Goal: Task Accomplishment & Management: Use online tool/utility

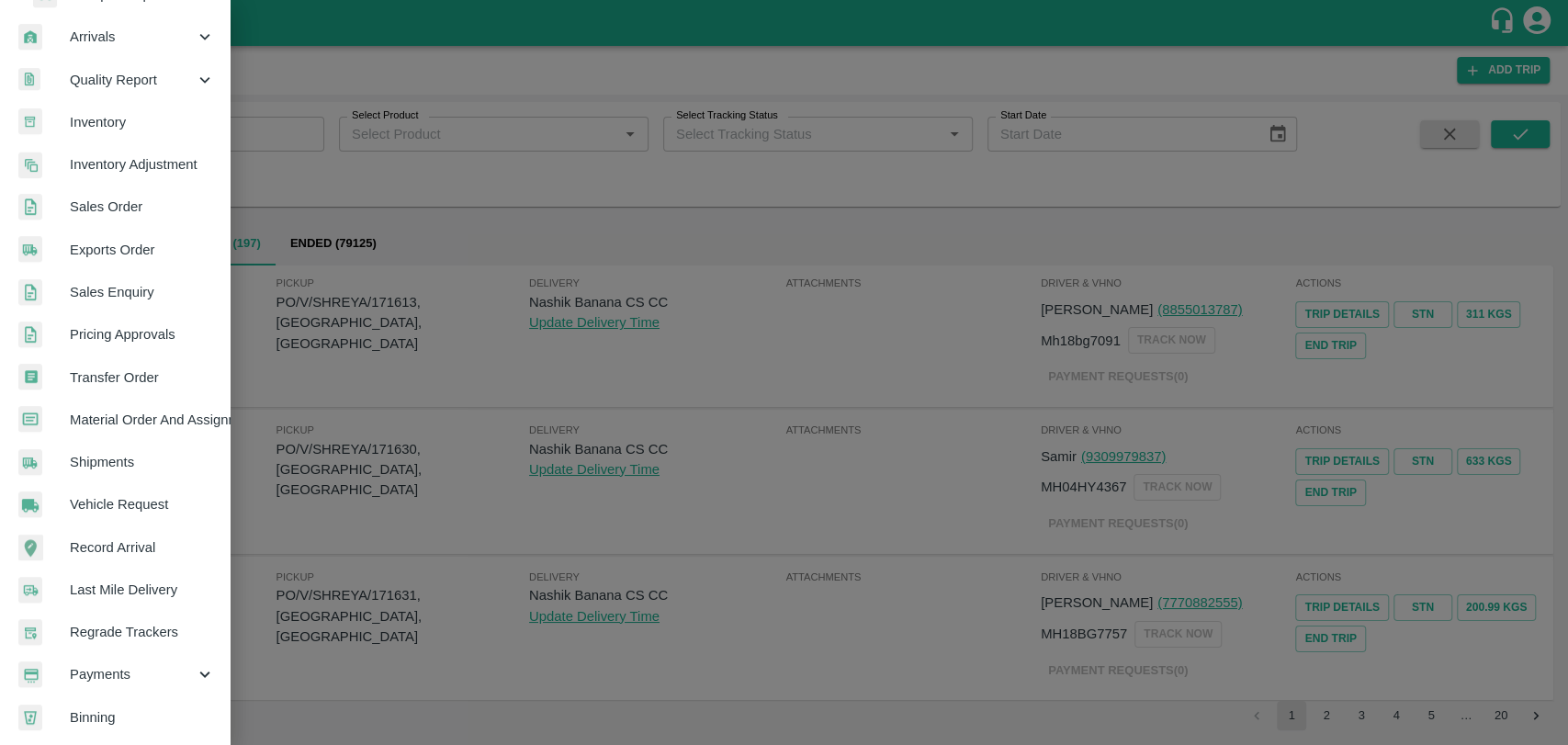
scroll to position [429, 0]
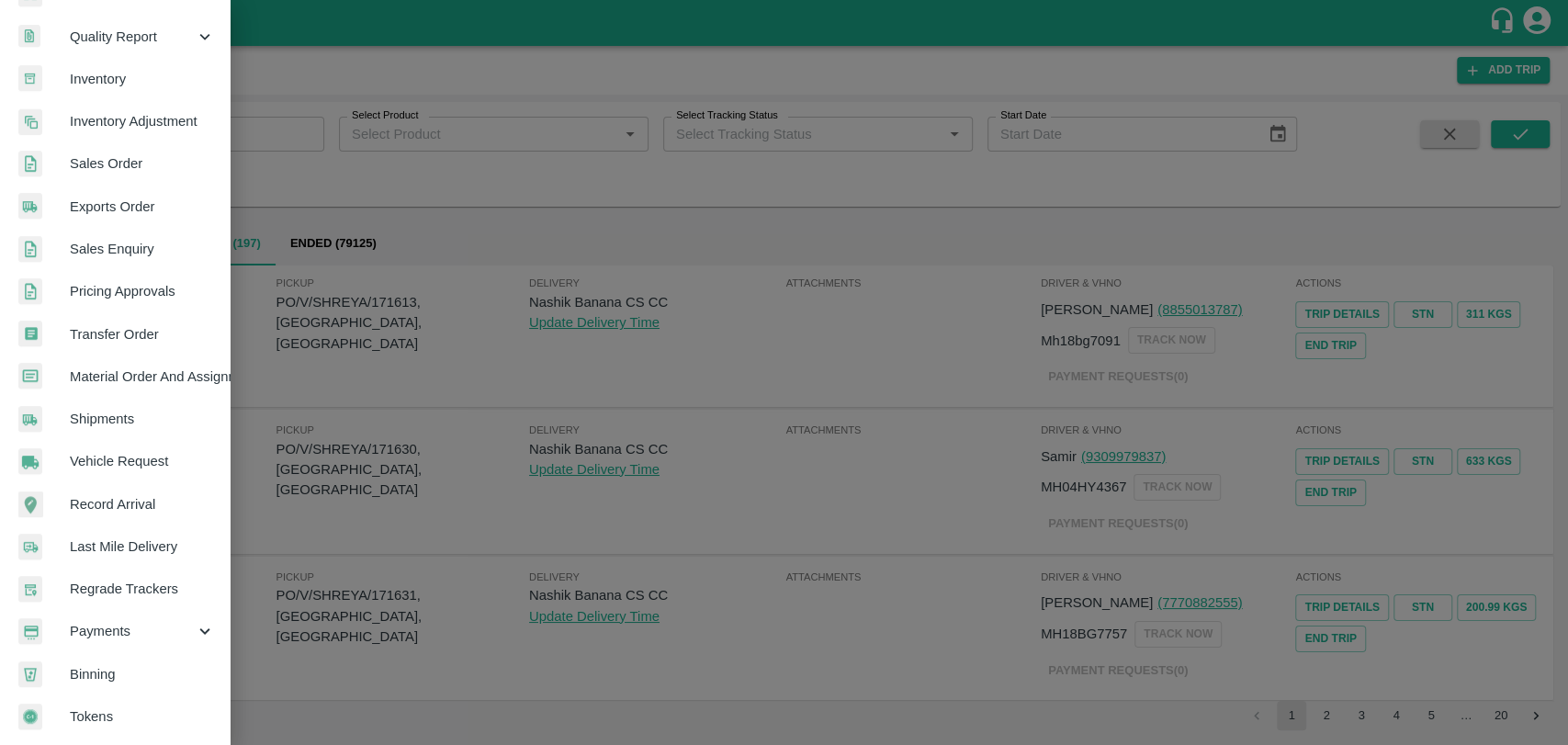
click at [118, 641] on div "Payments" at bounding box center [115, 631] width 230 height 42
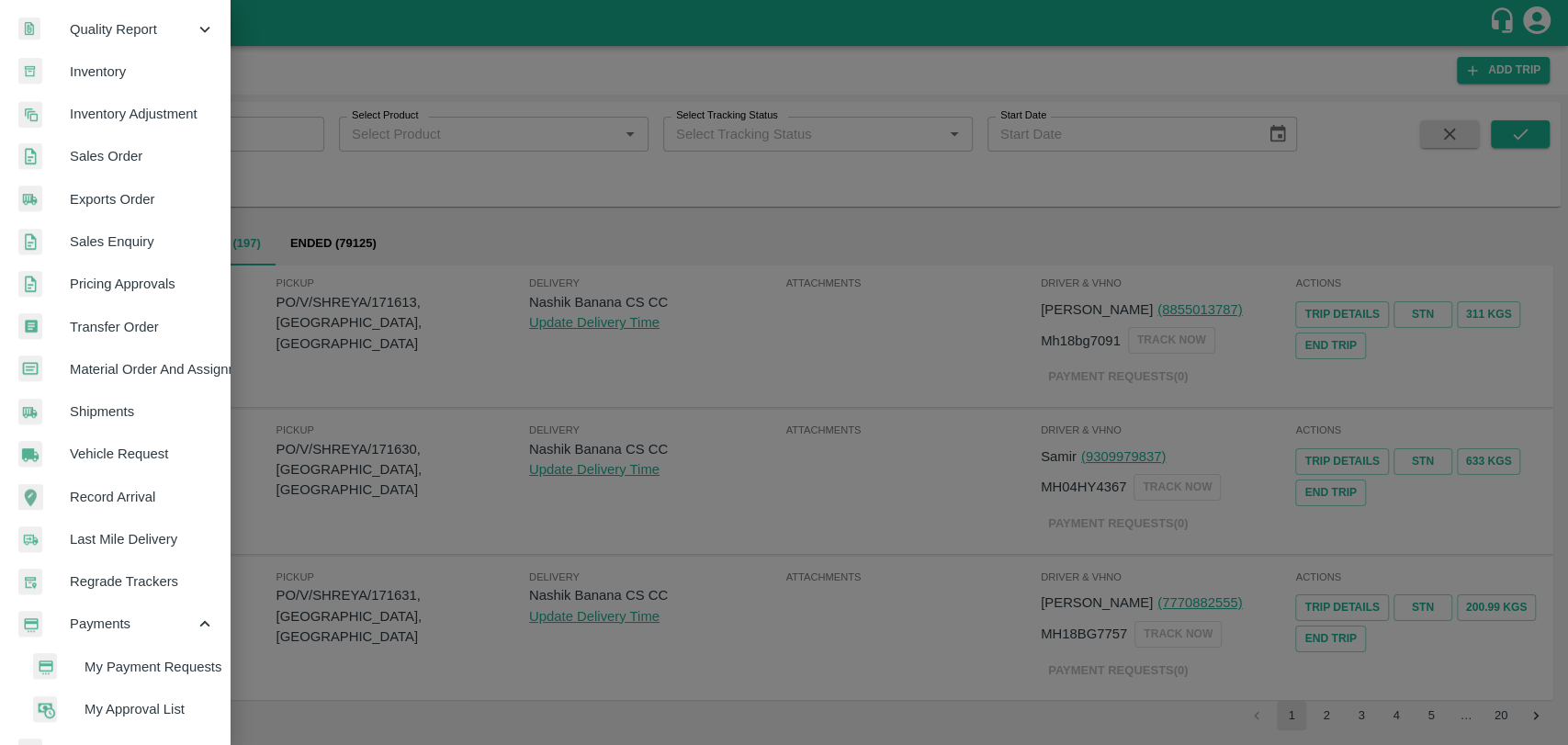
click at [128, 668] on span "My Payment Requests" at bounding box center [150, 667] width 130 height 20
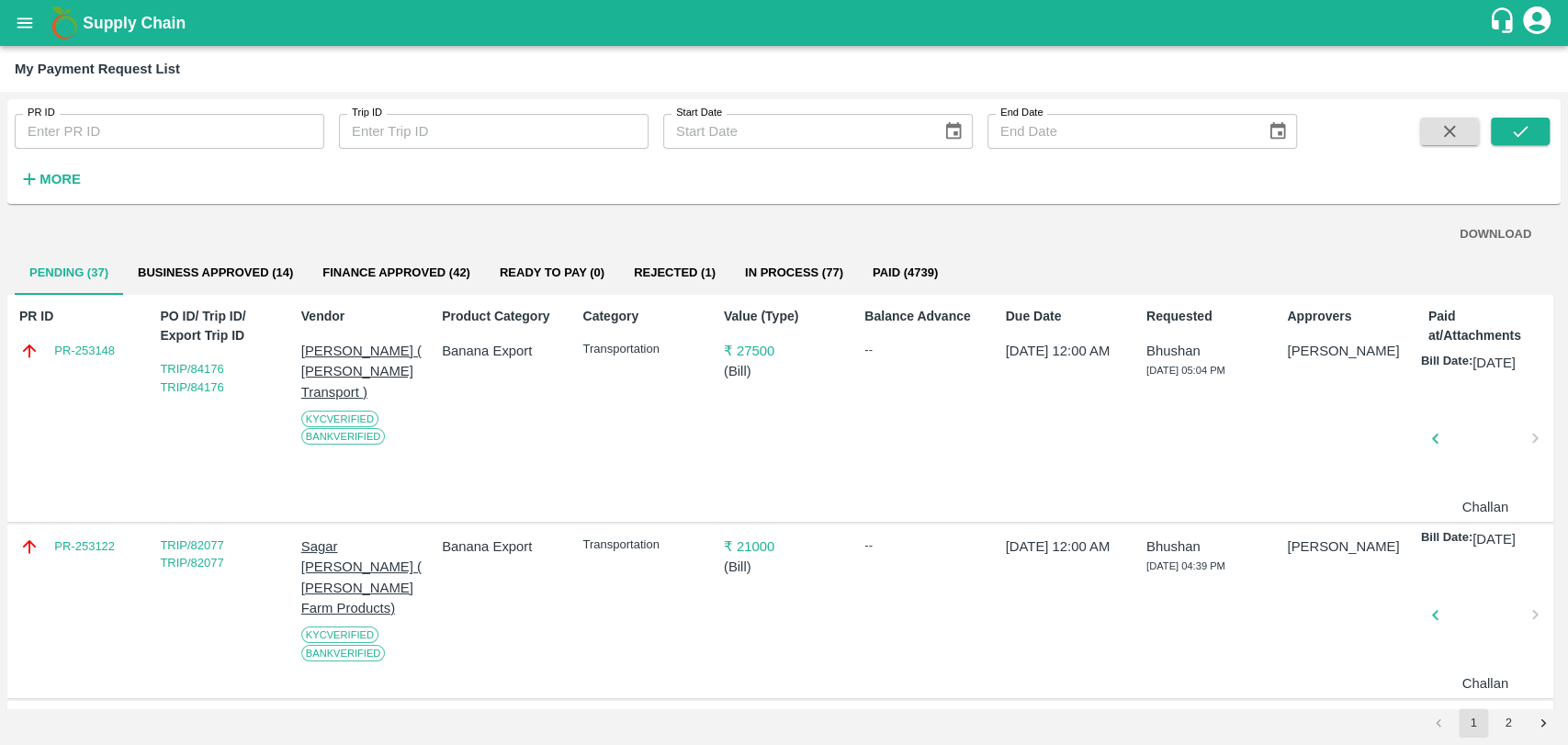
click at [14, 17] on button "open drawer" at bounding box center [25, 23] width 42 height 42
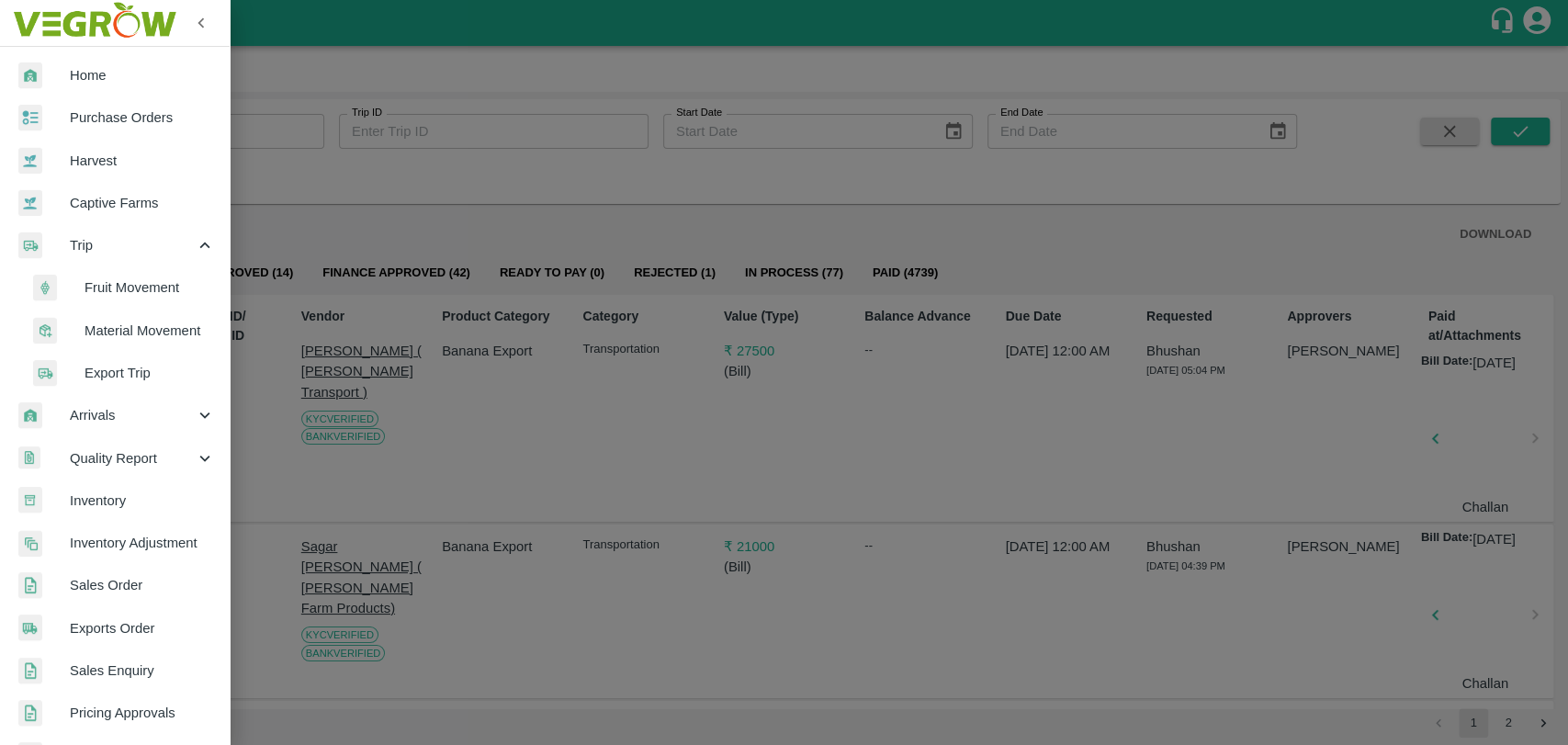
click at [88, 290] on span "Fruit Movement" at bounding box center [150, 288] width 130 height 20
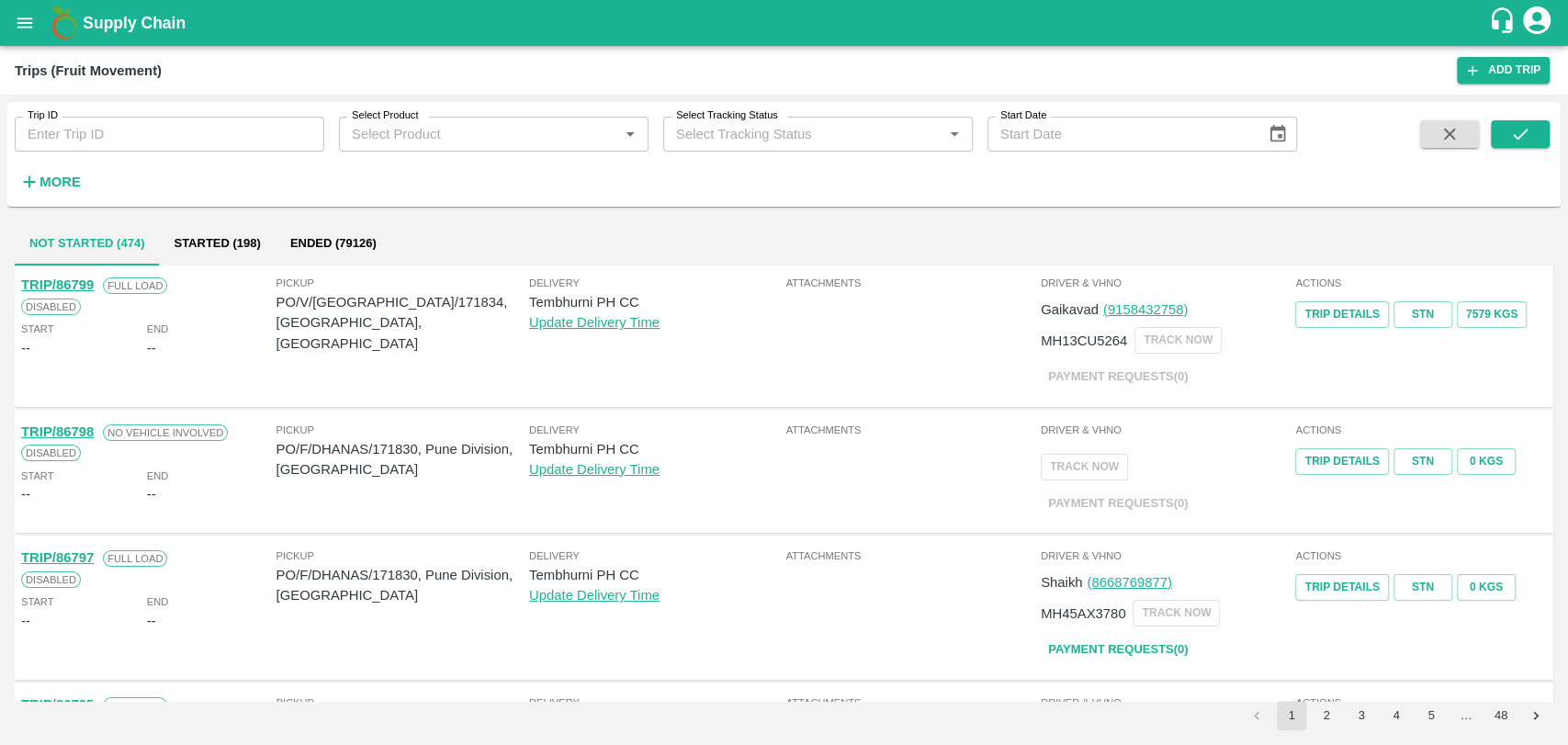
click at [83, 139] on input "Trip ID" at bounding box center [169, 134] width 310 height 35
paste input "85896"
click at [1522, 137] on icon "submit" at bounding box center [1520, 134] width 20 height 20
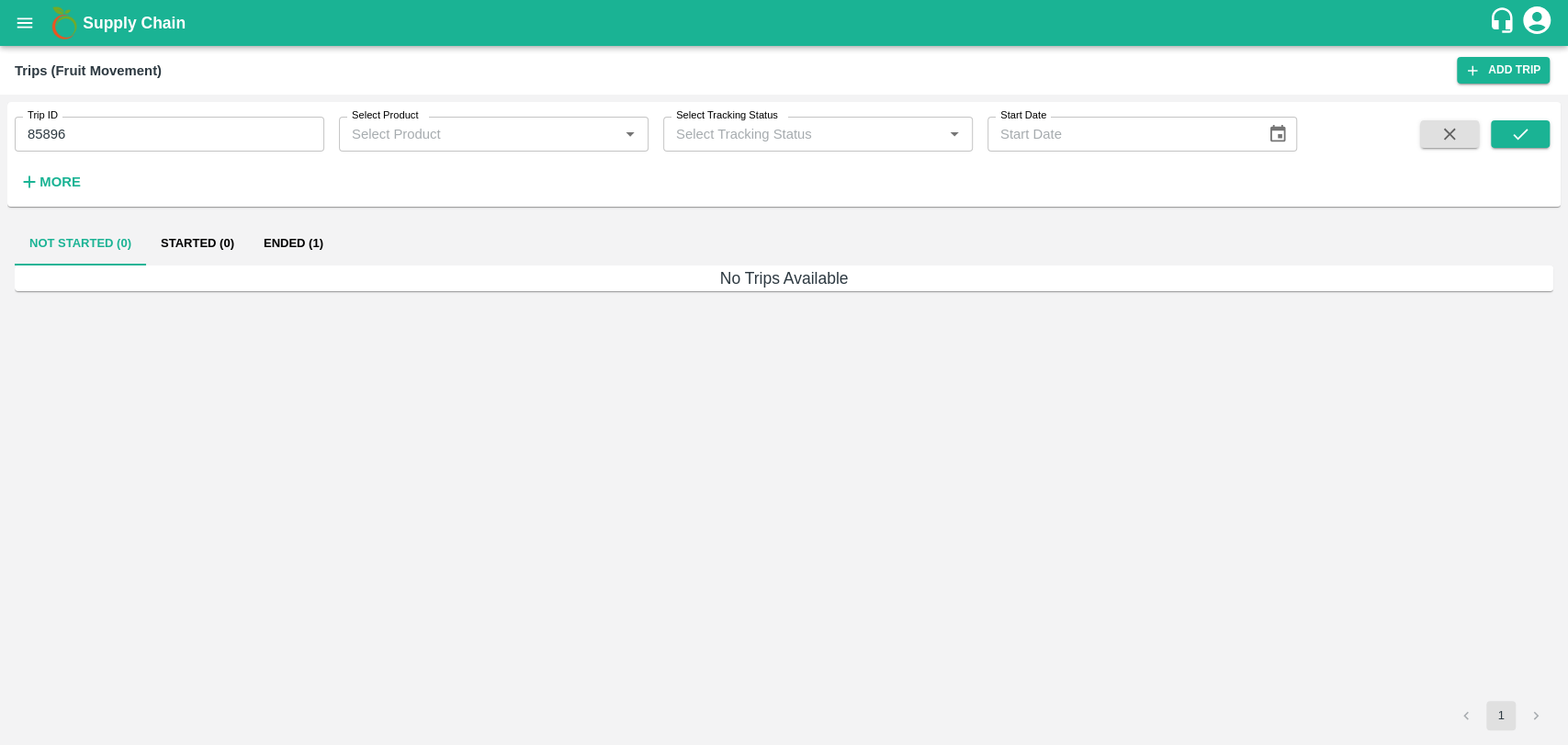
click at [304, 237] on button "Ended (1)" at bounding box center [293, 243] width 89 height 44
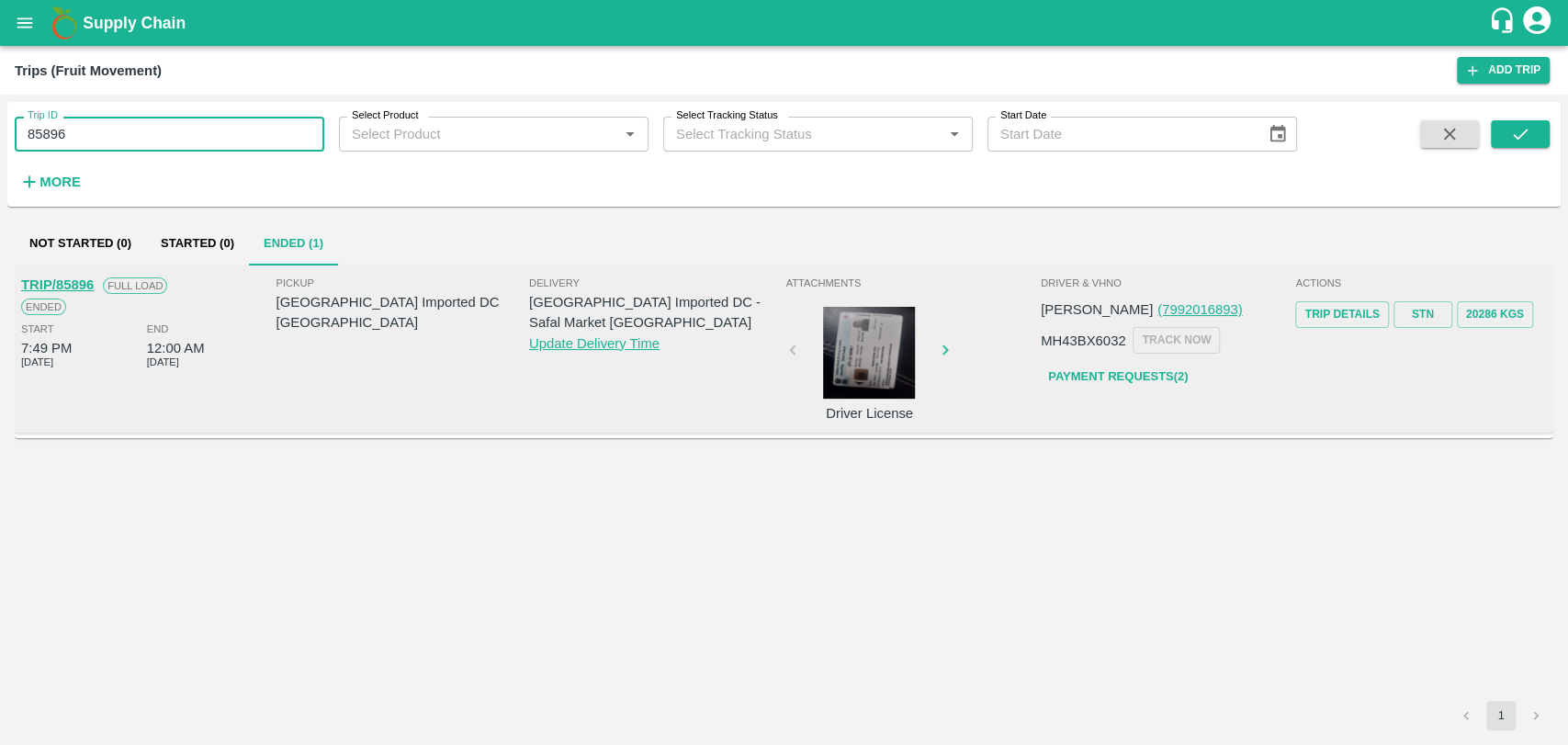
drag, startPoint x: 81, startPoint y: 122, endPoint x: 0, endPoint y: 131, distance: 81.5
click at [0, 131] on div "Trip ID 85896 Trip ID Select Product Select Product   * Select Tracking Status …" at bounding box center [784, 420] width 1568 height 650
paste input "text"
click at [1533, 127] on button "submit" at bounding box center [1520, 134] width 59 height 28
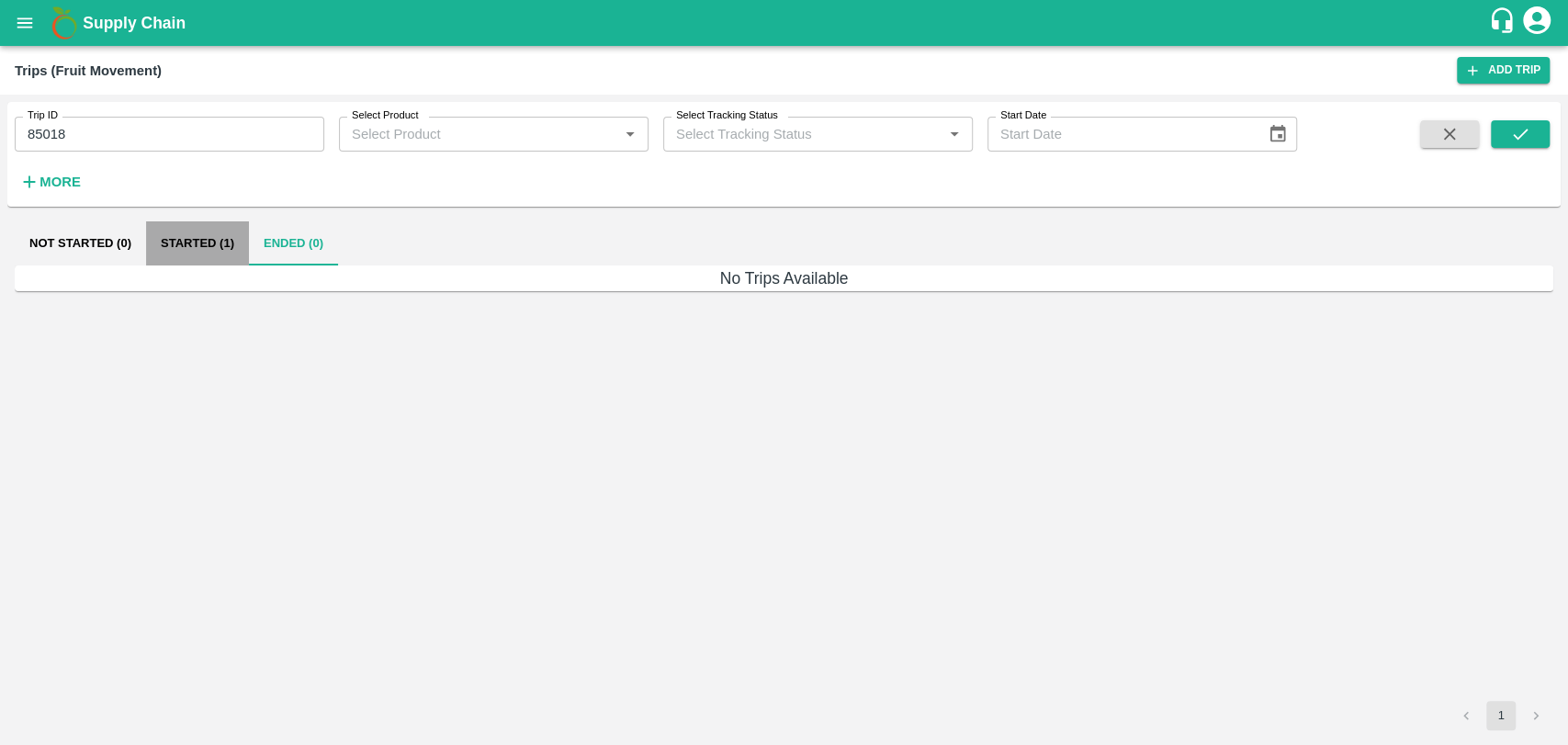
click at [172, 254] on button "Started (1)" at bounding box center [197, 243] width 103 height 44
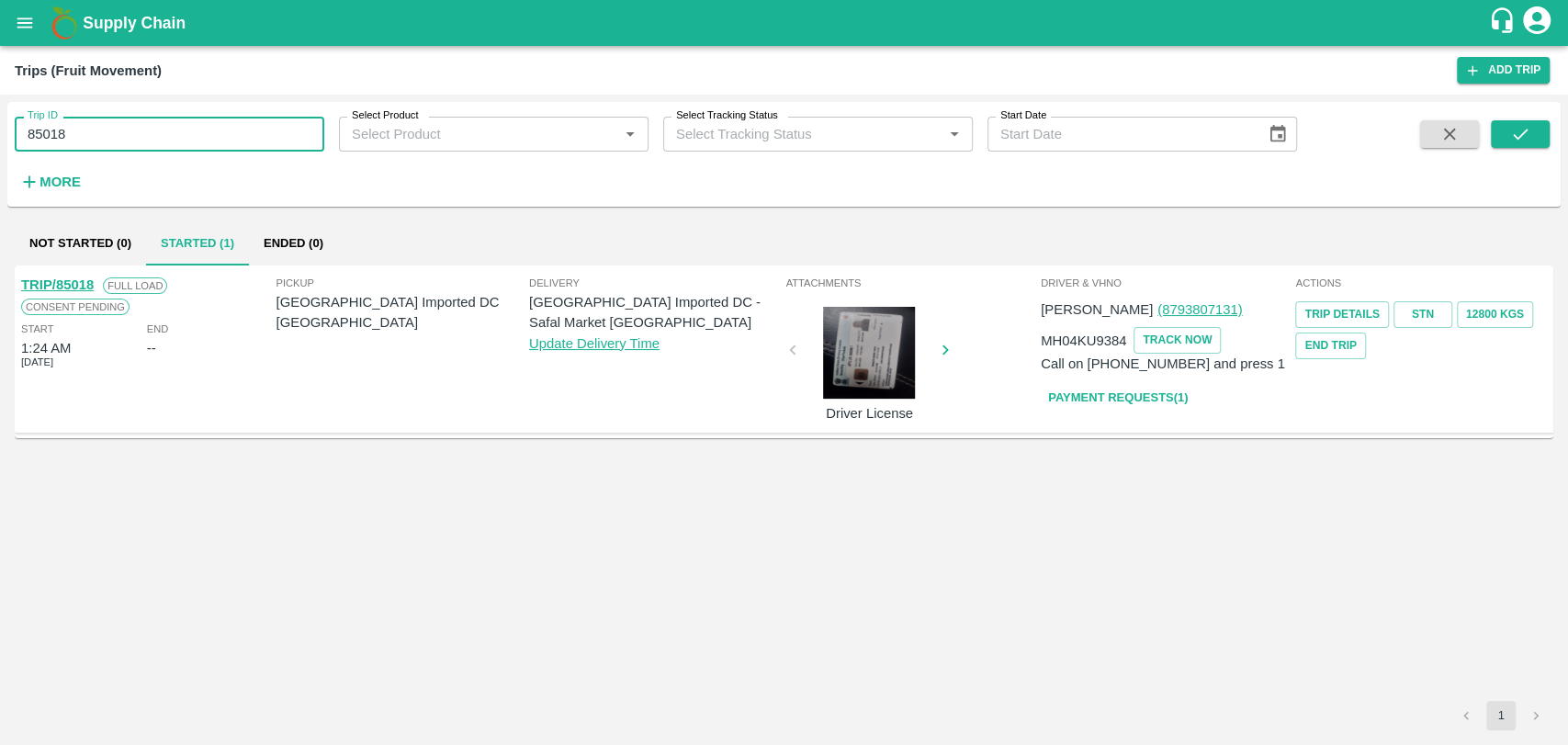
click at [98, 147] on input "85018" at bounding box center [169, 134] width 310 height 35
paste input "text"
type input "86235"
click at [1529, 139] on icon "submit" at bounding box center [1520, 134] width 20 height 20
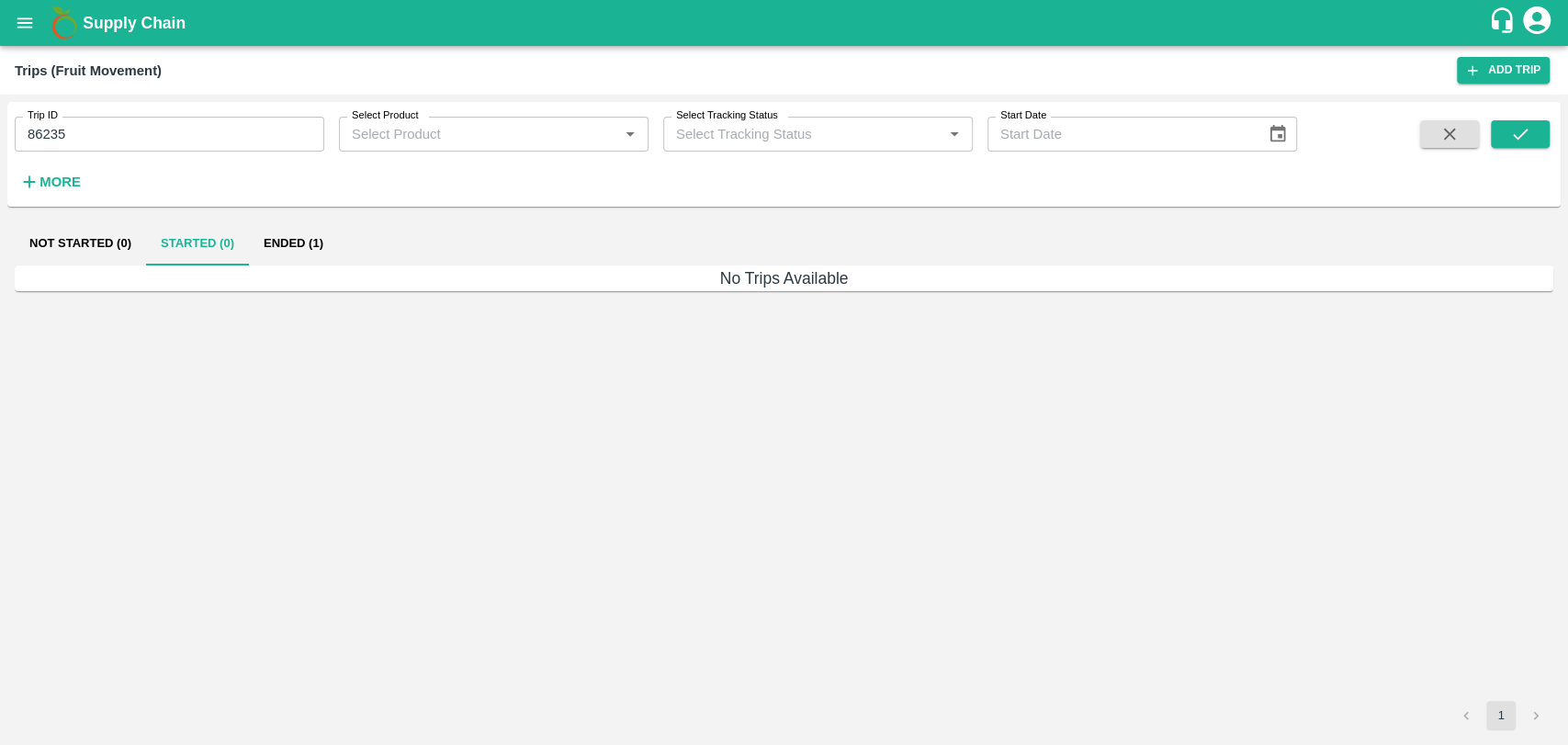
click at [333, 227] on button "Ended (1)" at bounding box center [293, 243] width 89 height 44
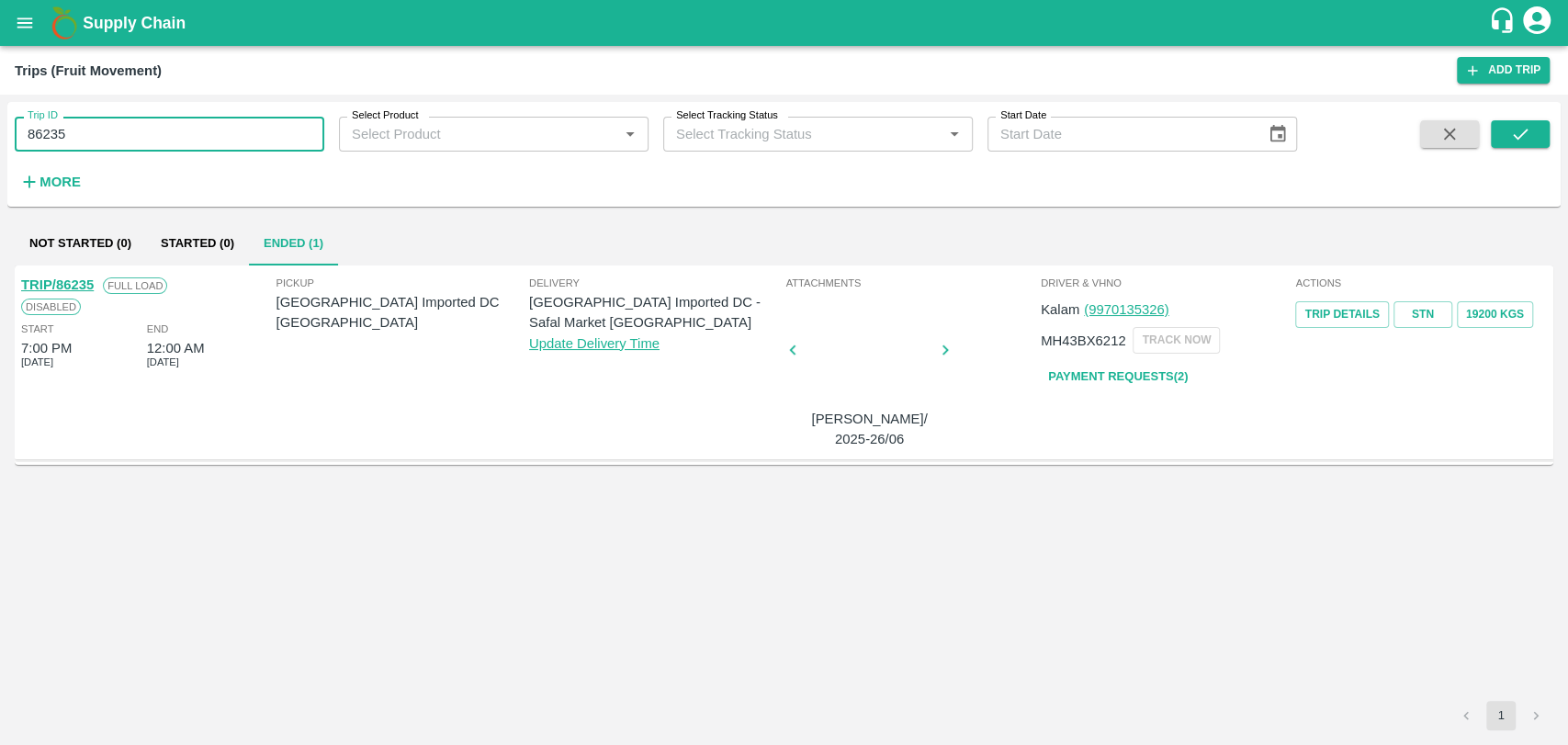
drag, startPoint x: 86, startPoint y: 133, endPoint x: 0, endPoint y: 186, distance: 101.0
click at [0, 186] on div "Trip ID 86235 Trip ID Select Product Select Product   * Select Tracking Status …" at bounding box center [784, 420] width 1568 height 650
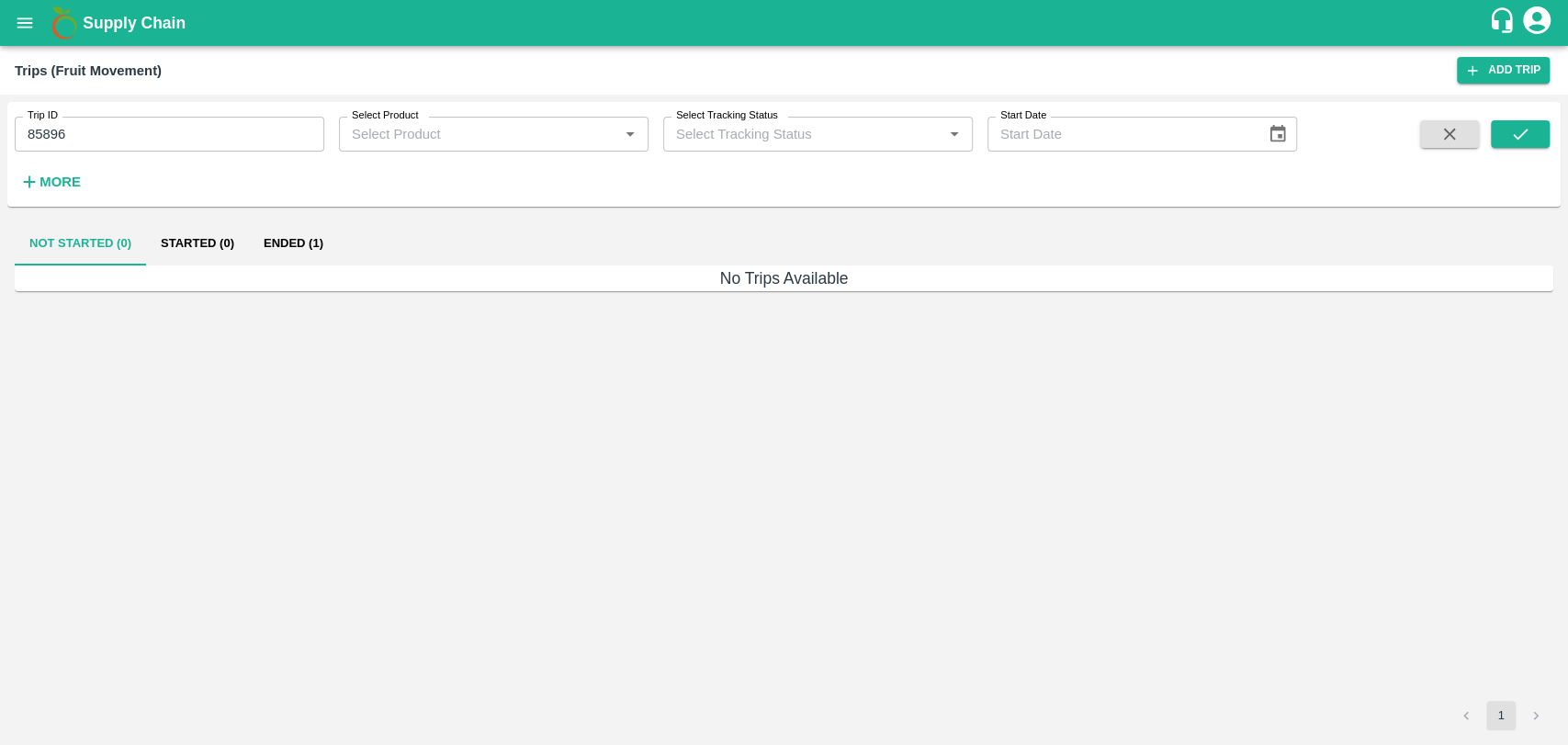
drag, startPoint x: 295, startPoint y: 217, endPoint x: 291, endPoint y: 242, distance: 25.3
click at [291, 242] on div "Not Started (0) Started (0) Ended (1) No Trips Available 1" at bounding box center [784, 476] width 1553 height 524
click at [291, 242] on button "Ended (1)" at bounding box center [293, 243] width 89 height 44
click at [17, 16] on icon "open drawer" at bounding box center [25, 23] width 20 height 20
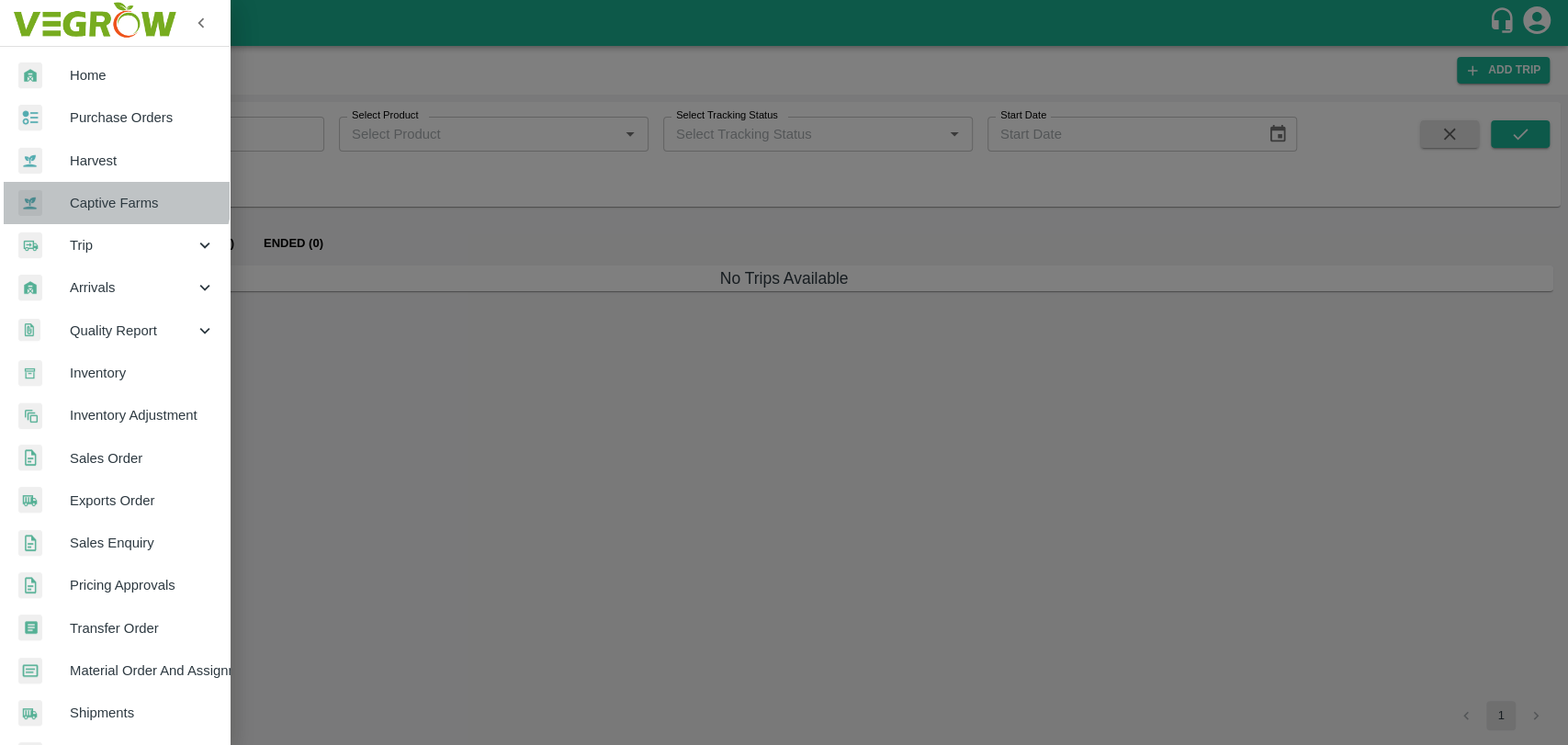
click at [104, 193] on span "Captive Farms" at bounding box center [142, 203] width 145 height 20
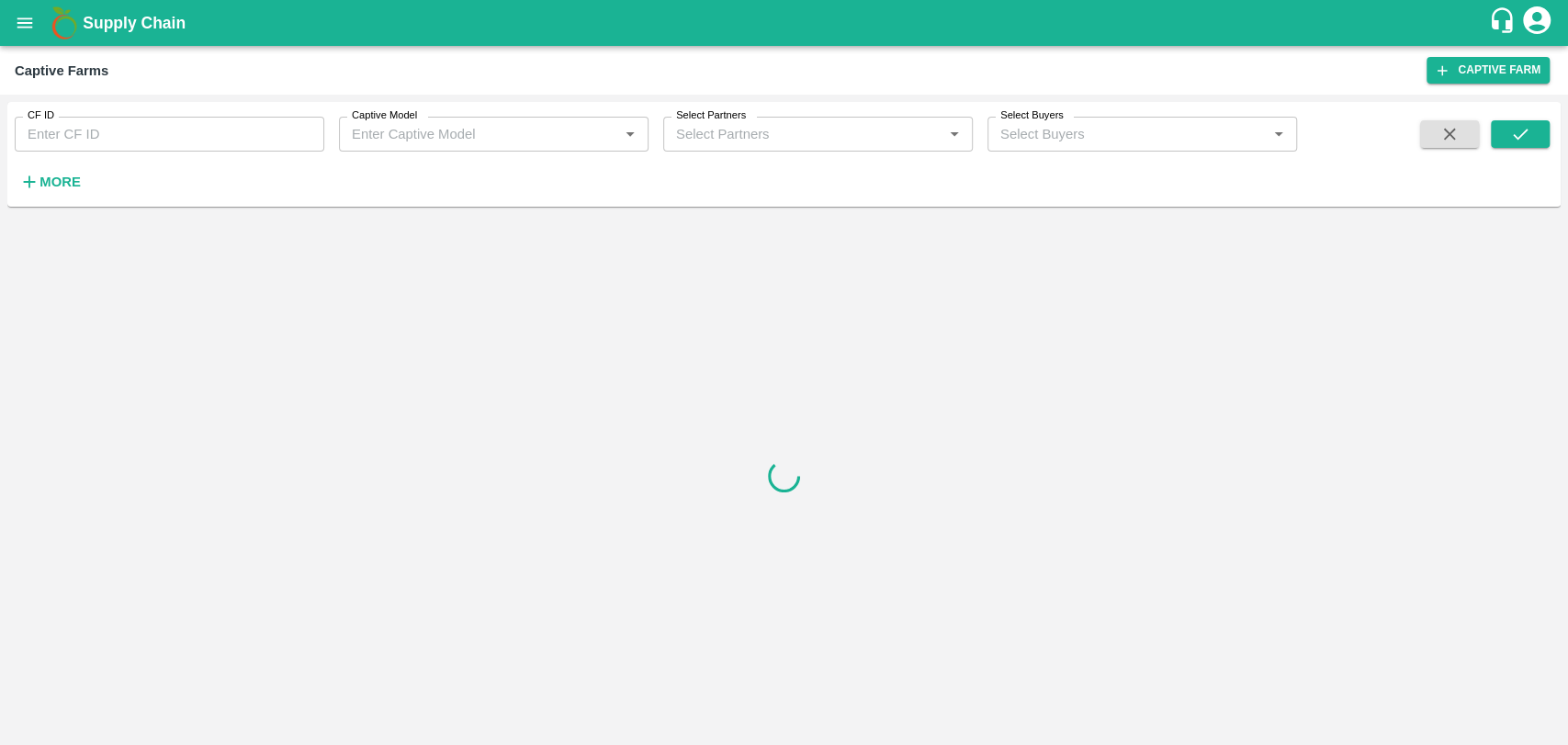
click at [32, 13] on icon "open drawer" at bounding box center [25, 23] width 20 height 20
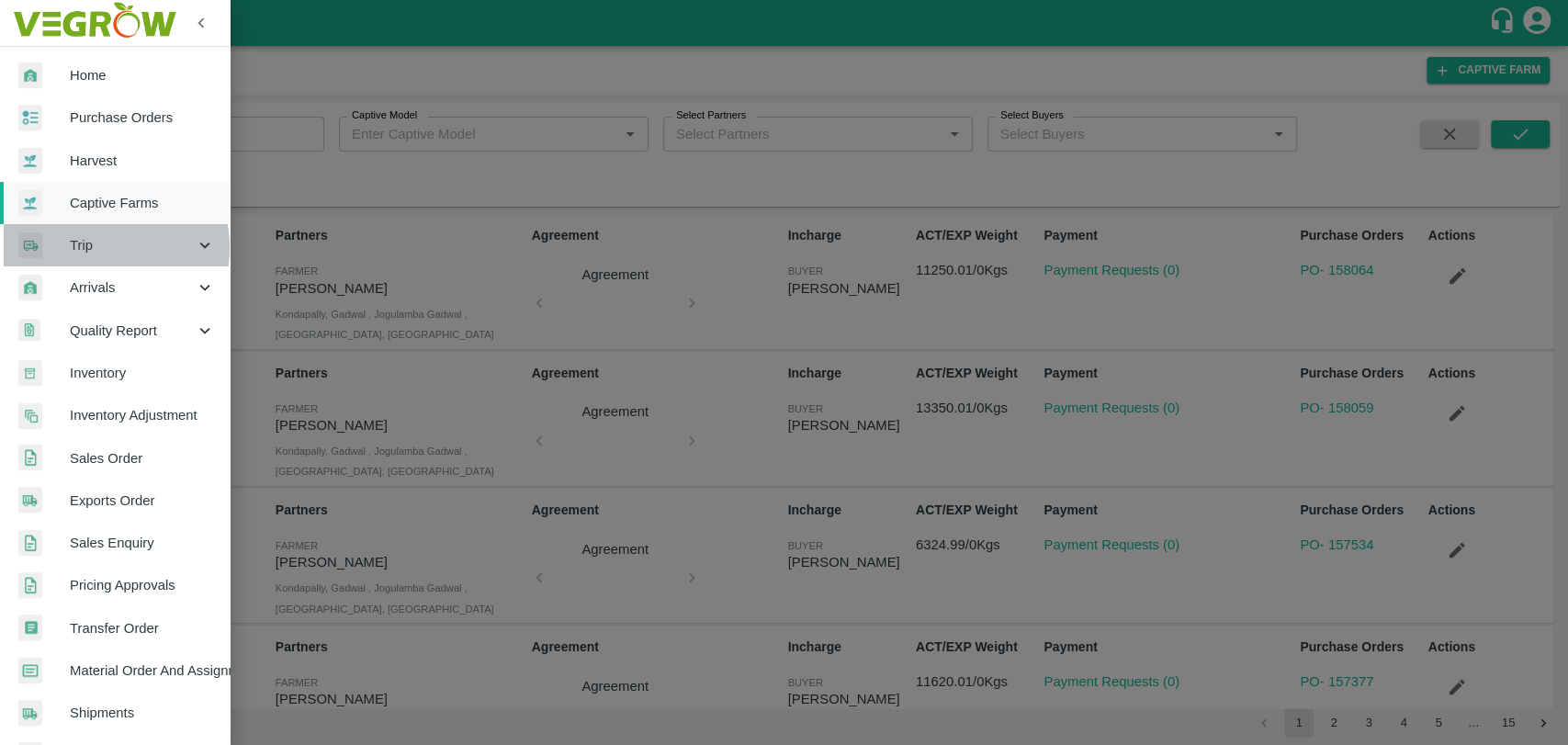
click at [83, 248] on span "Trip" at bounding box center [132, 245] width 125 height 20
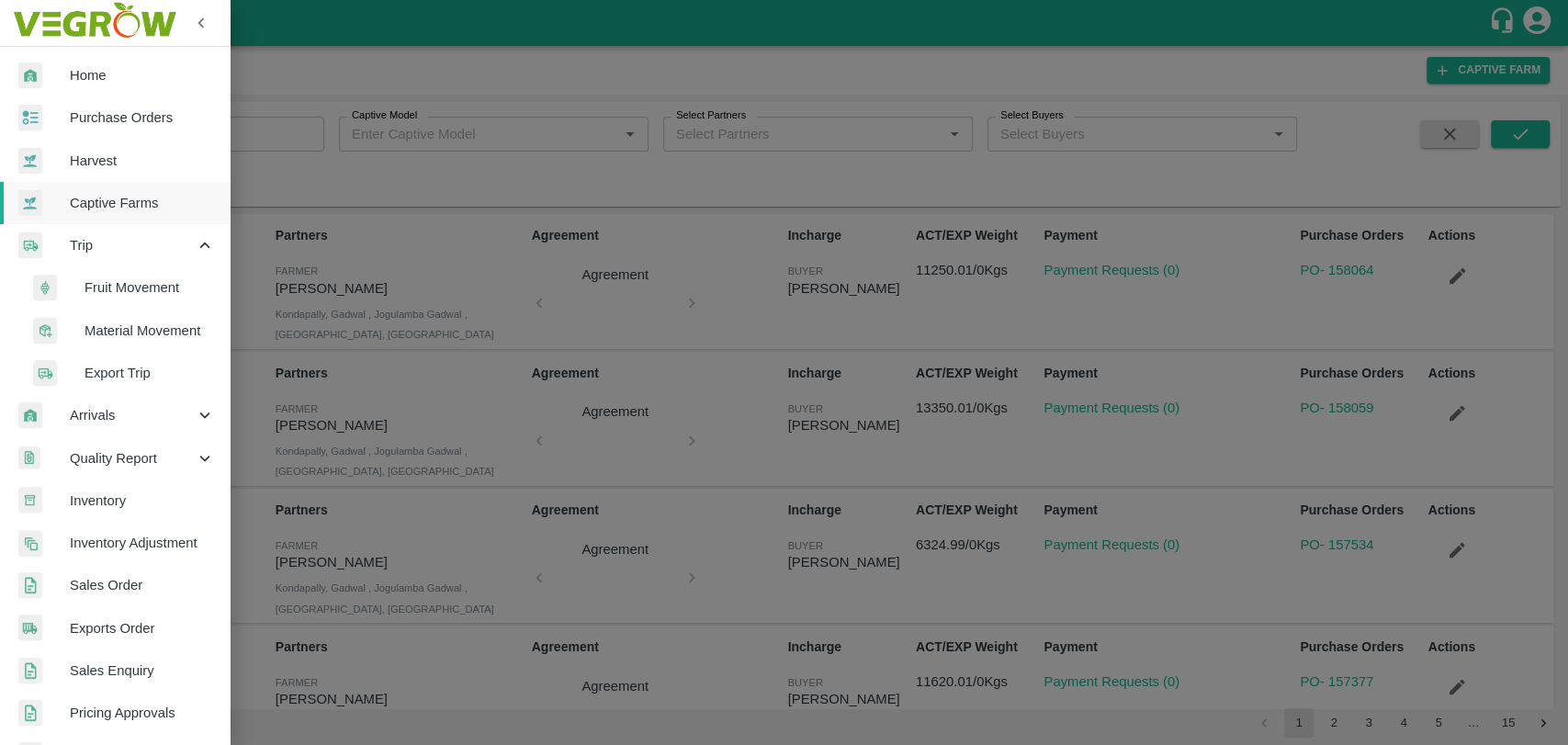
click at [93, 281] on span "Fruit Movement" at bounding box center [150, 288] width 130 height 20
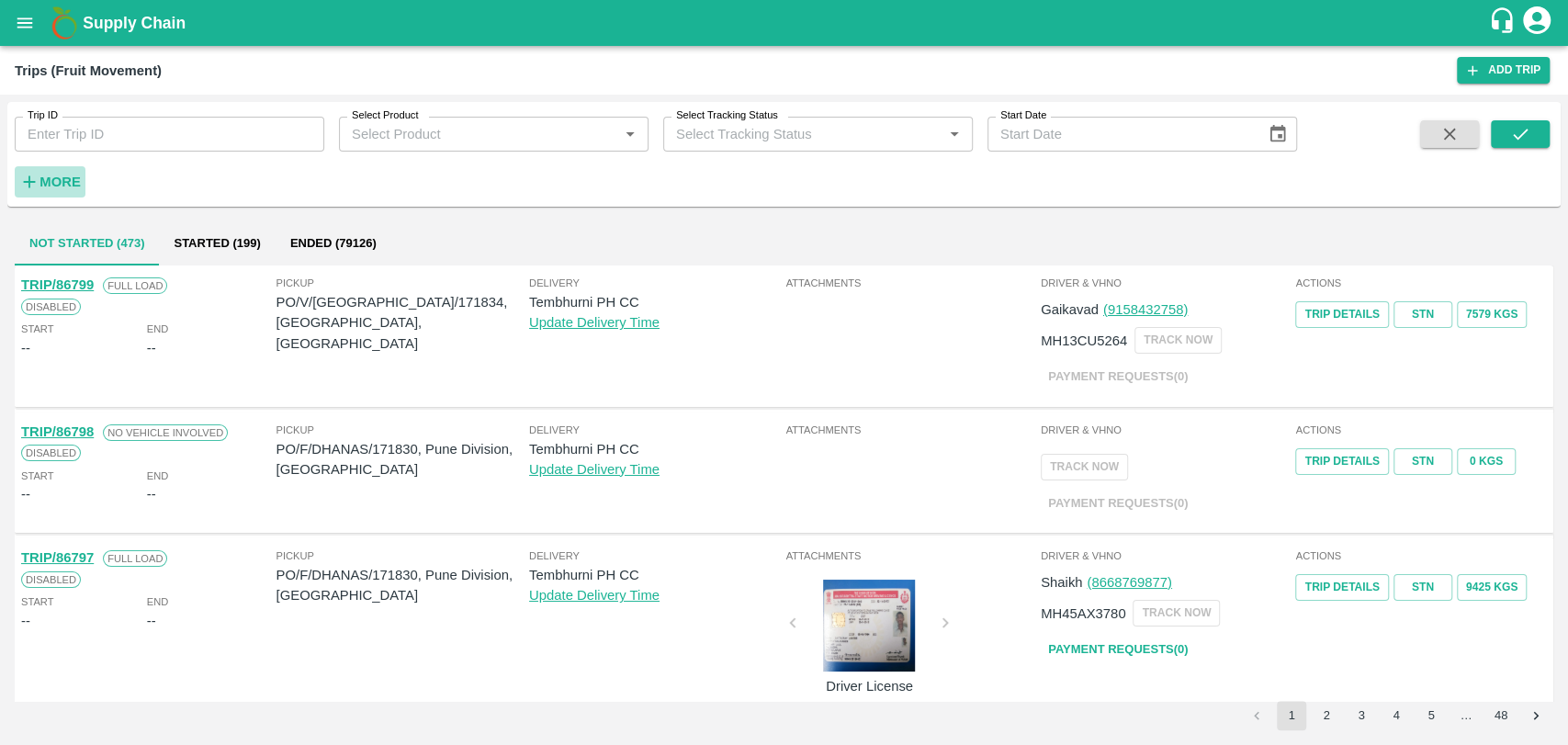
click at [70, 186] on strong "More" at bounding box center [60, 182] width 41 height 15
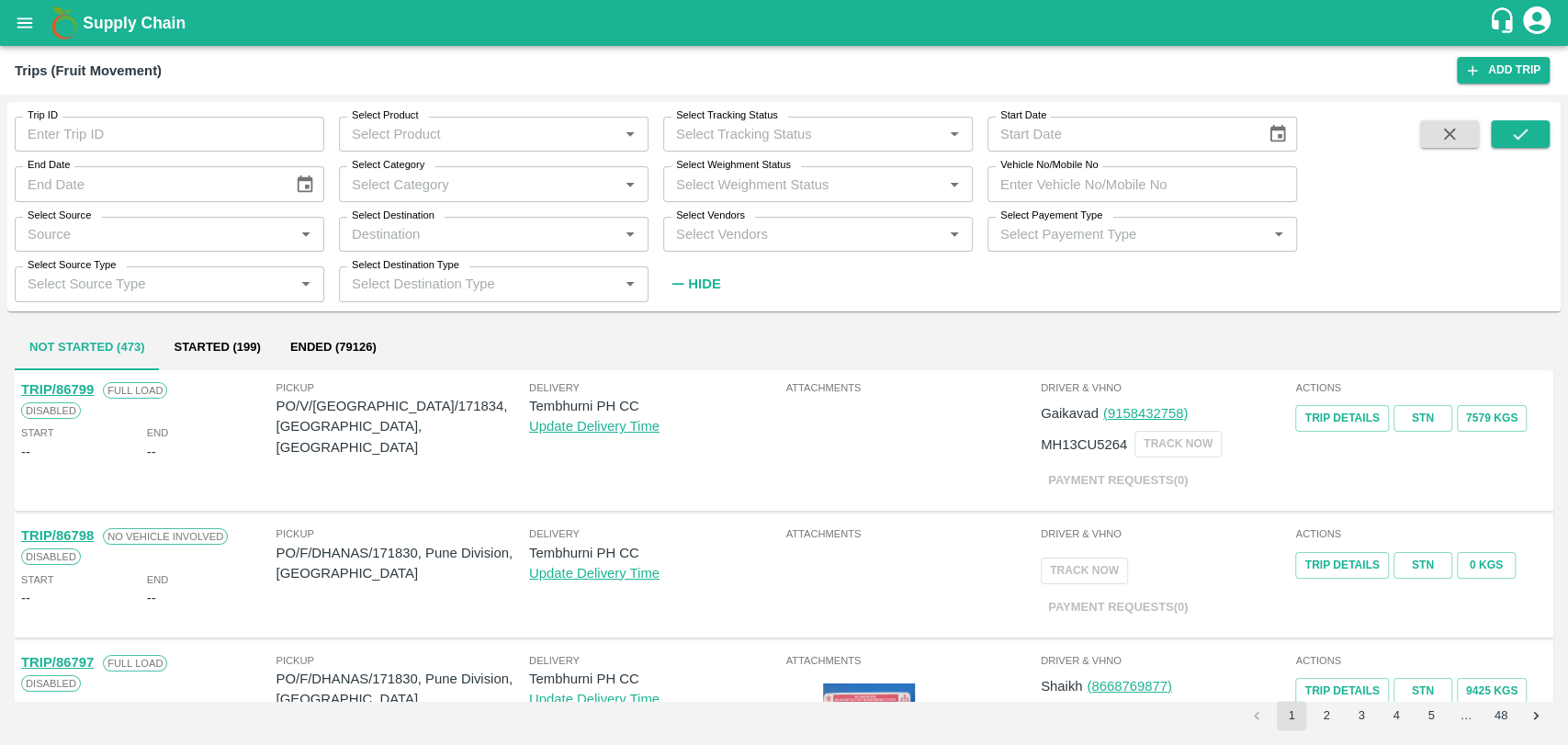
click at [426, 226] on input "Select Destination" at bounding box center [479, 234] width 268 height 24
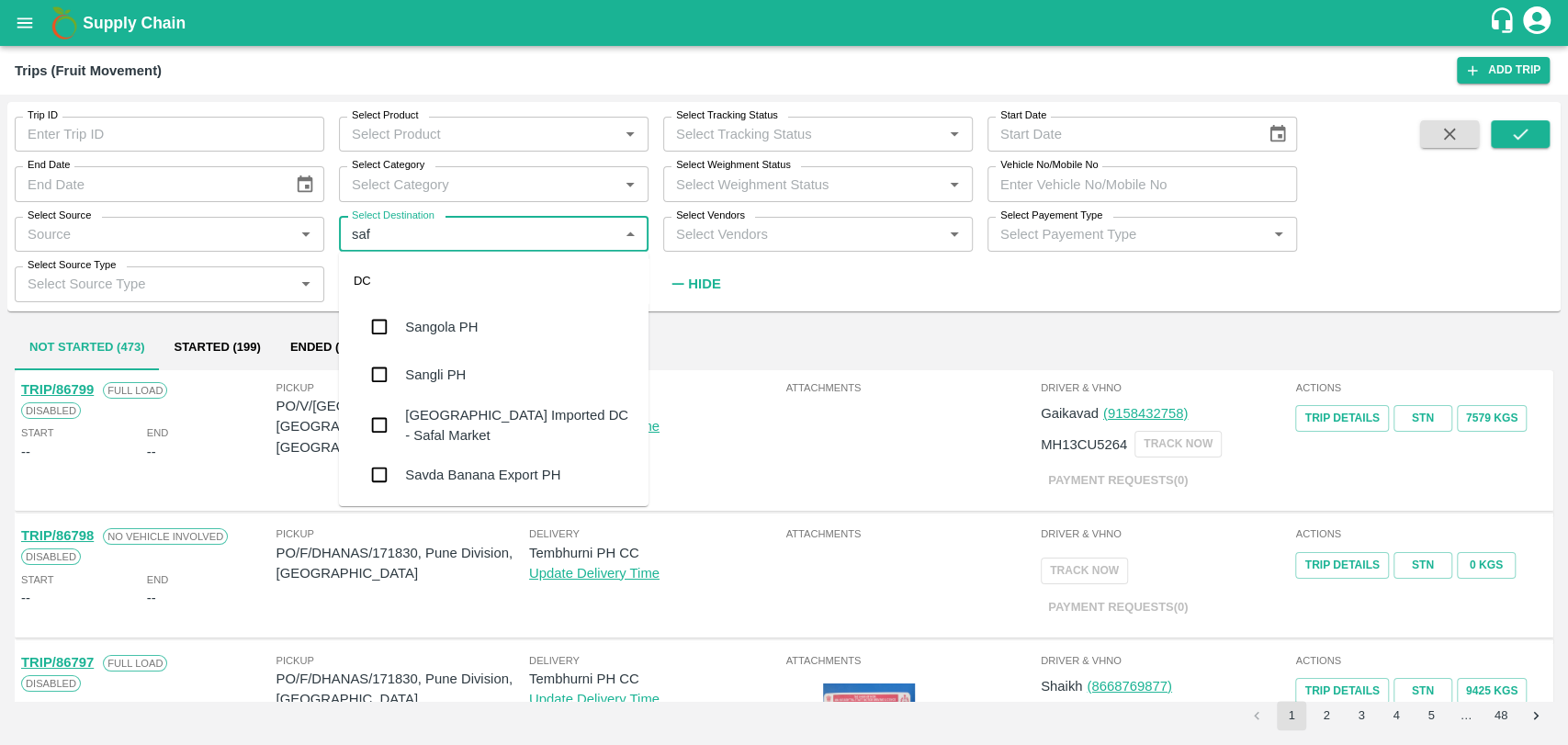
type input "safa"
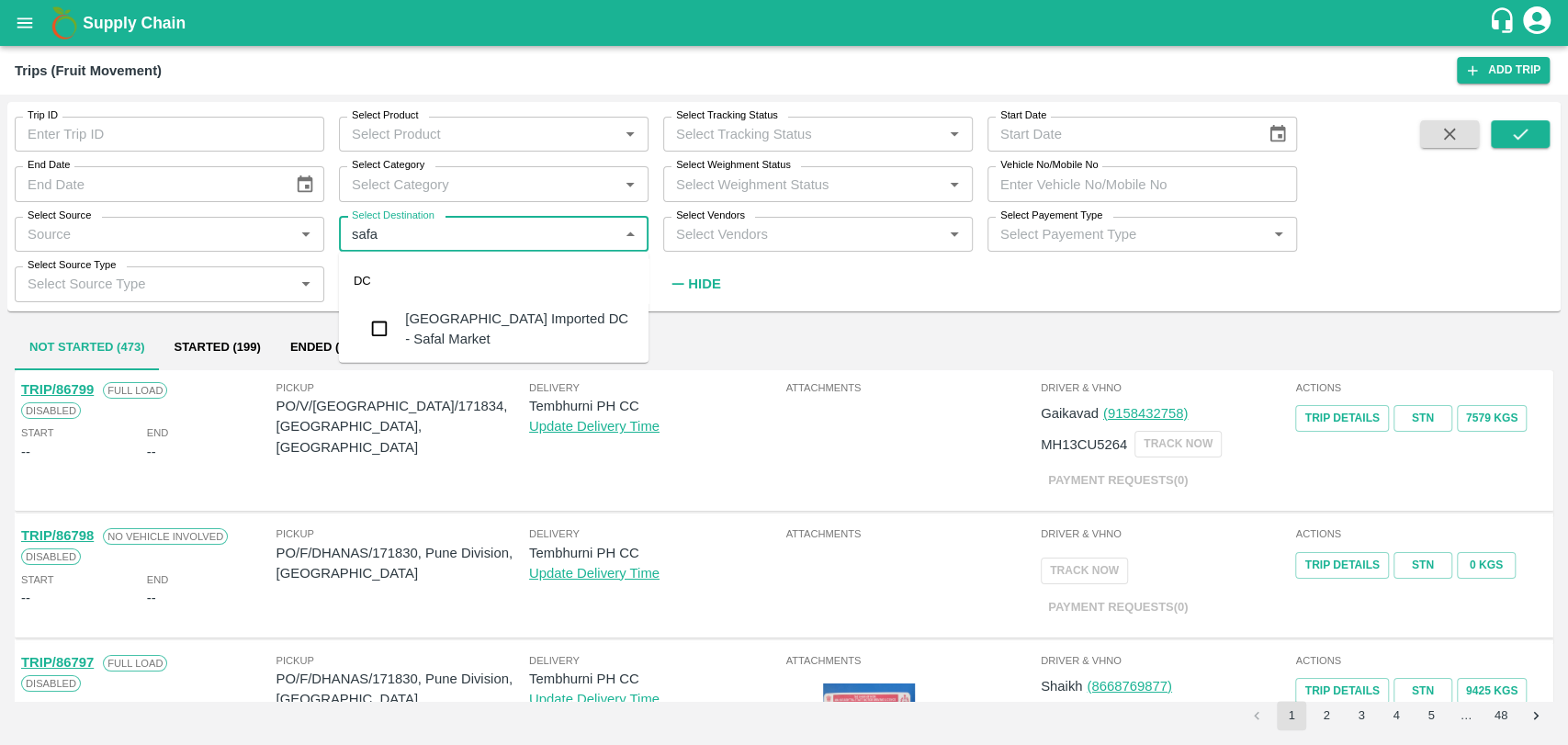
click at [415, 313] on div "Bangalore Imported DC - Safal Market" at bounding box center [519, 329] width 229 height 41
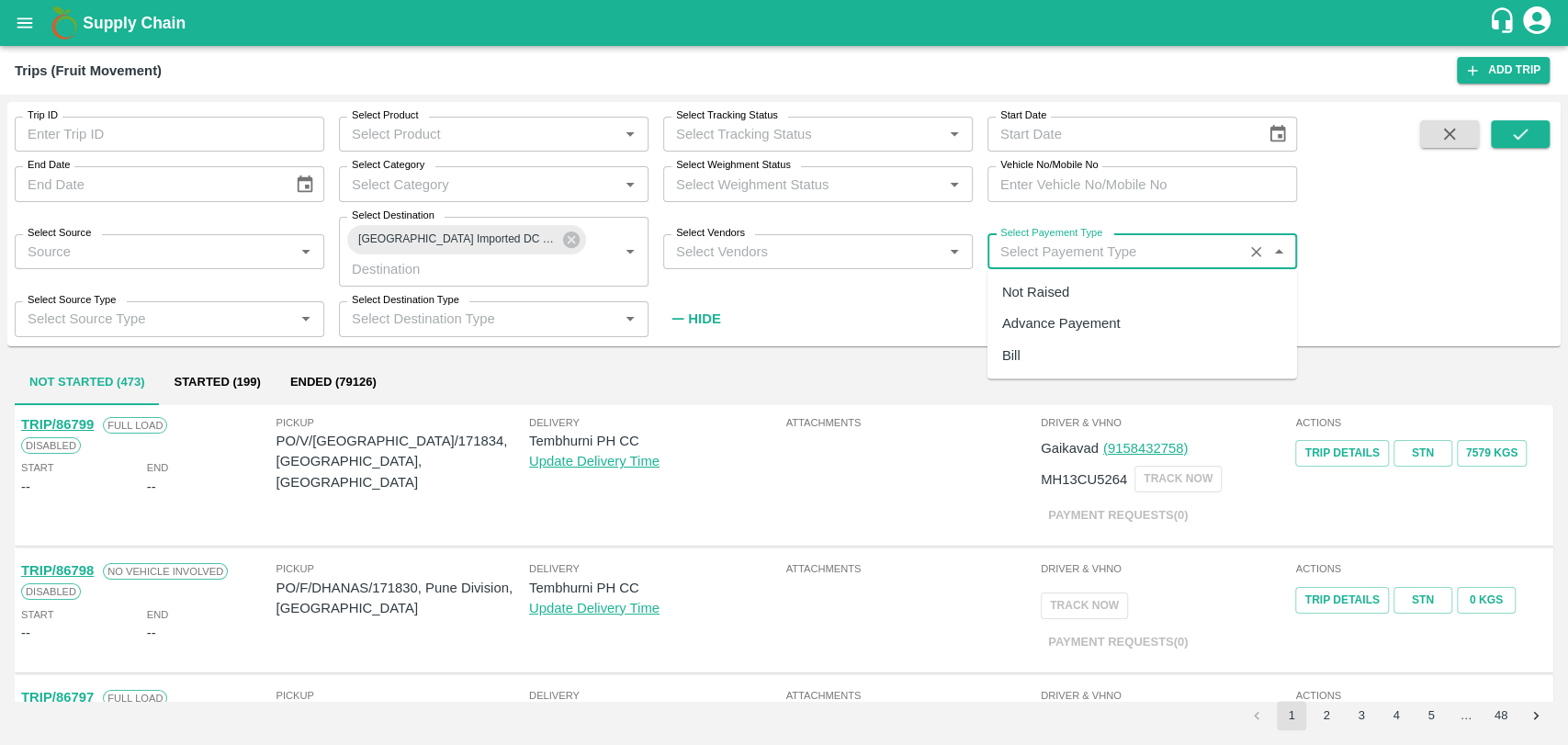
click at [1066, 252] on input "Select Payement Type" at bounding box center [1115, 252] width 244 height 24
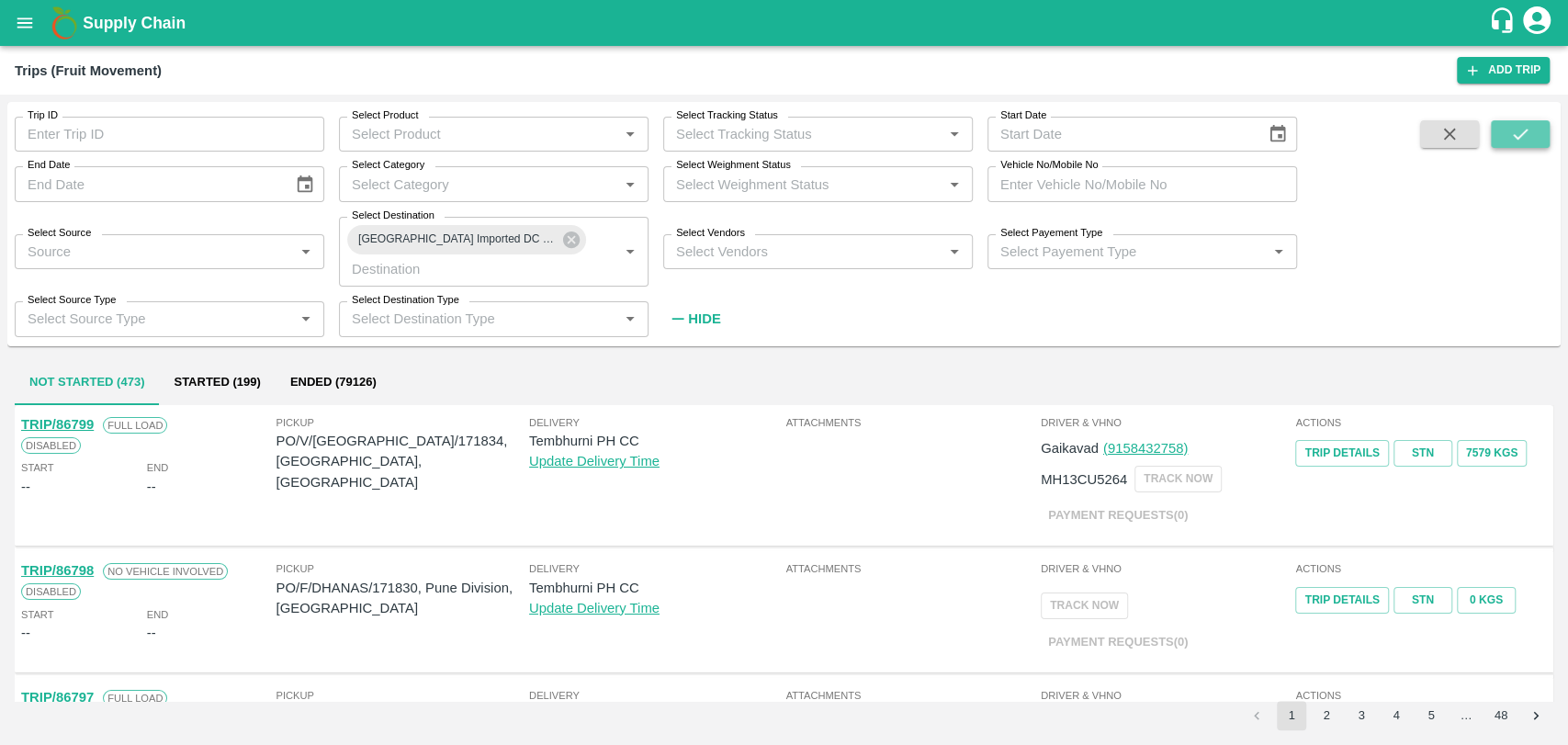
click at [1504, 141] on button "submit" at bounding box center [1520, 134] width 59 height 28
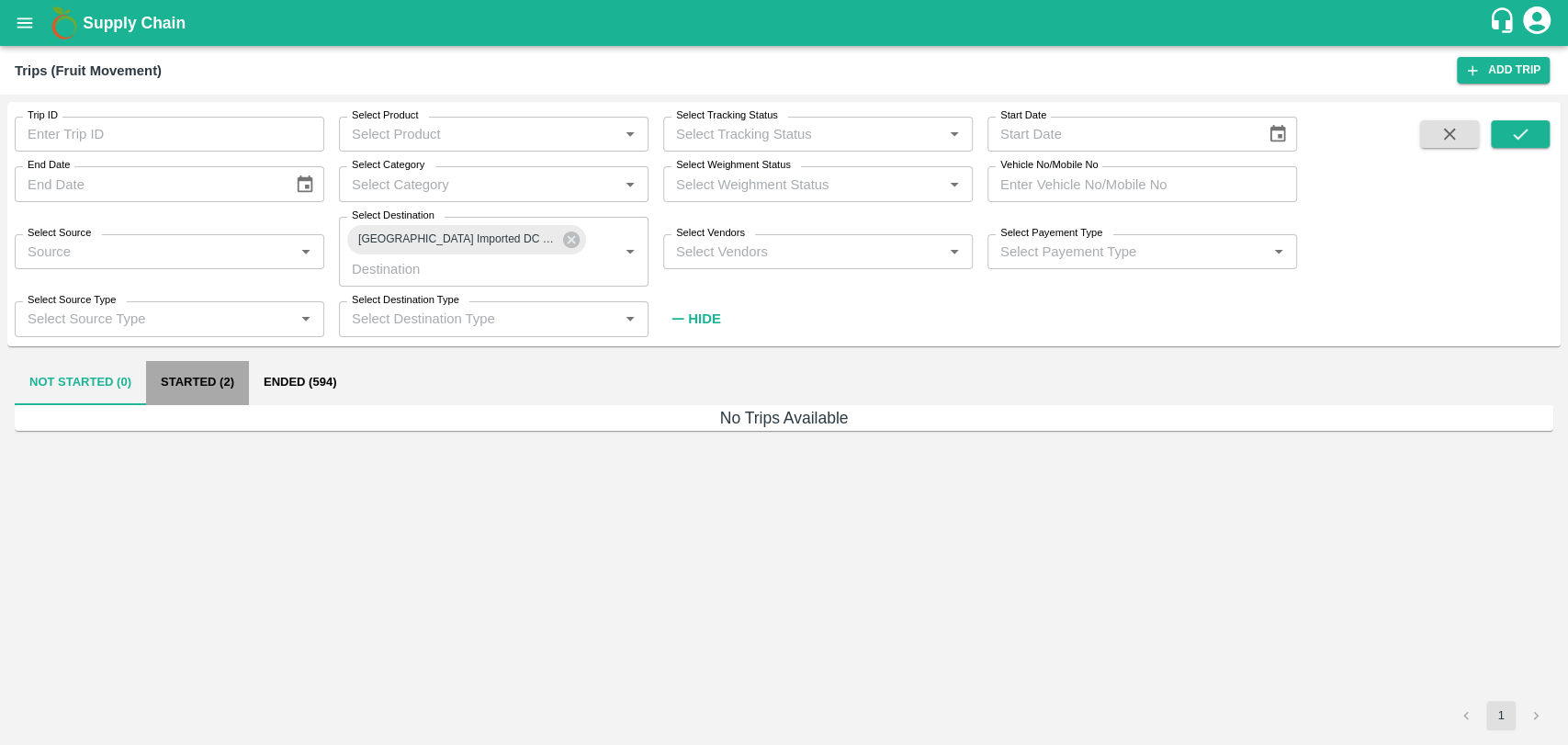
click at [226, 400] on button "Started (2)" at bounding box center [197, 383] width 103 height 44
